Goal: Find specific page/section: Find specific page/section

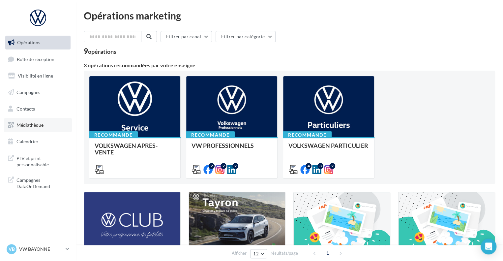
click at [31, 130] on link "Médiathèque" at bounding box center [38, 125] width 68 height 14
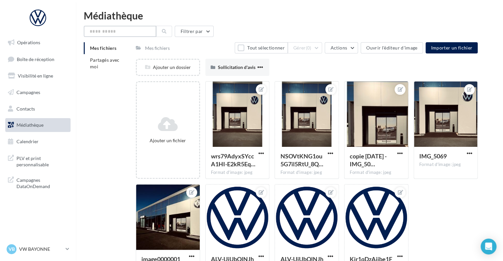
click at [139, 37] on input "text" at bounding box center [120, 31] width 73 height 11
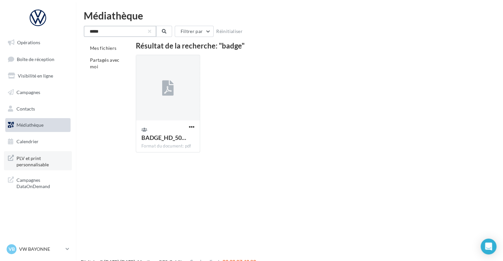
type input "*****"
click at [34, 164] on span "PLV et print personnalisable" at bounding box center [41, 161] width 51 height 14
